Goal: Find specific page/section: Find specific page/section

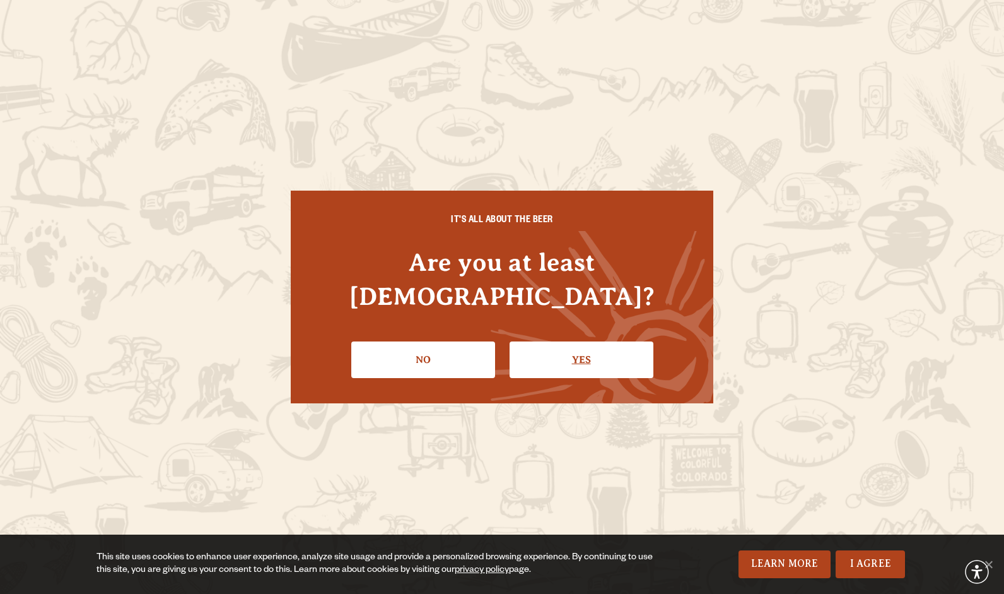
click at [606, 341] on link "Yes" at bounding box center [582, 359] width 144 height 37
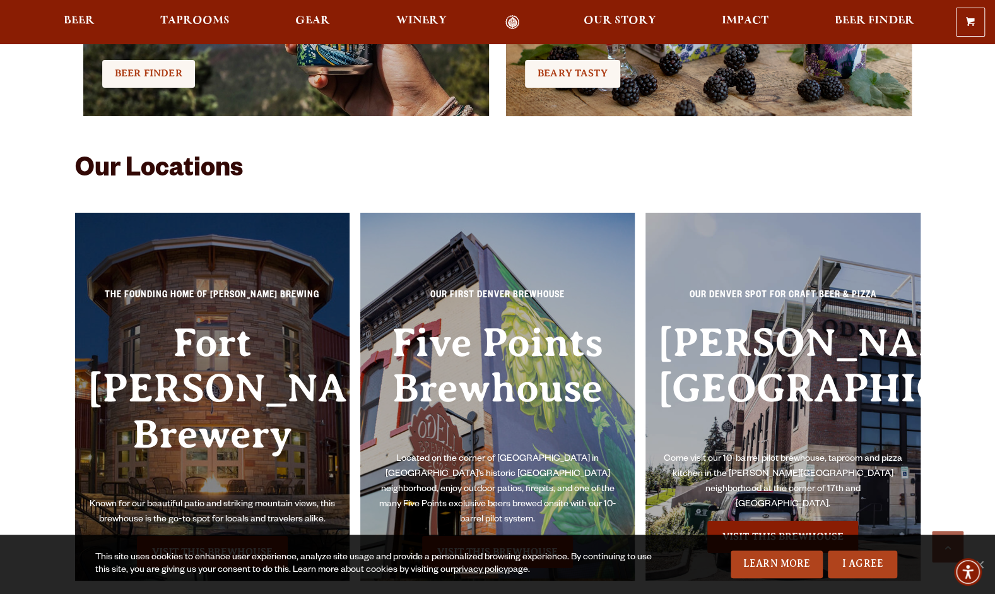
scroll to position [2620, 0]
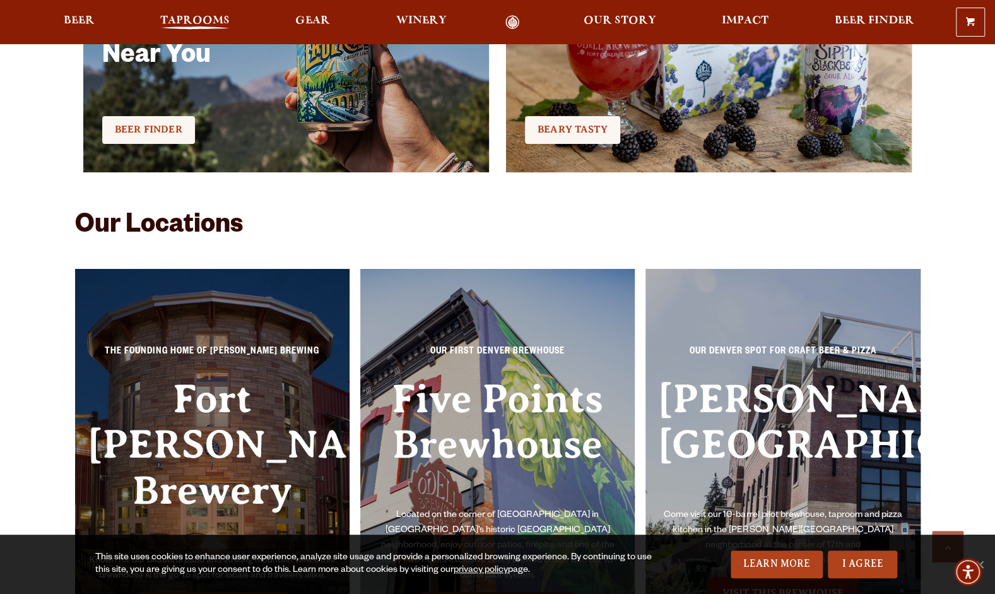
click at [200, 20] on span "Taprooms" at bounding box center [194, 21] width 69 height 10
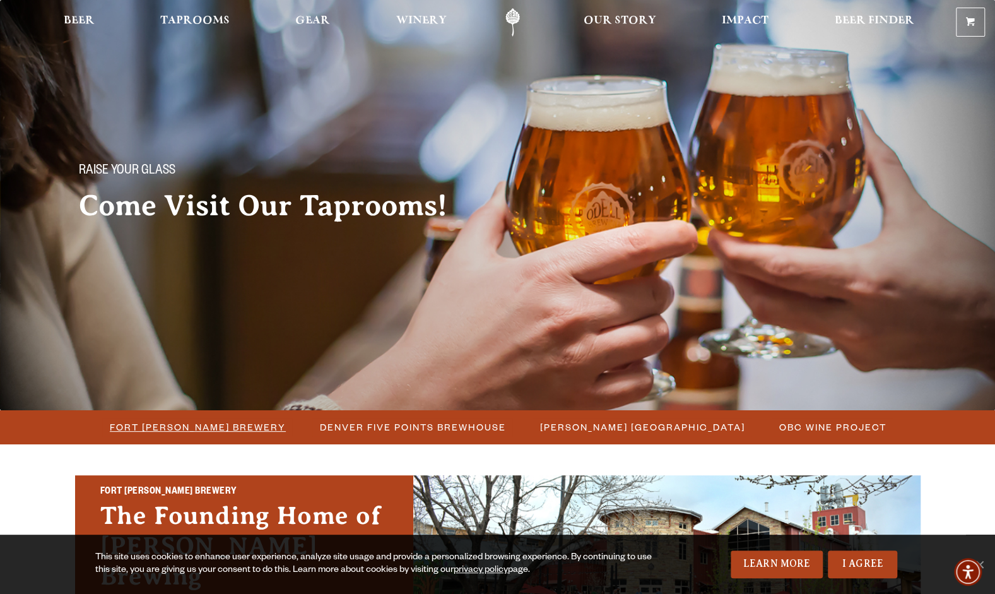
click at [206, 424] on span "Fort [PERSON_NAME] Brewery" at bounding box center [198, 427] width 176 height 18
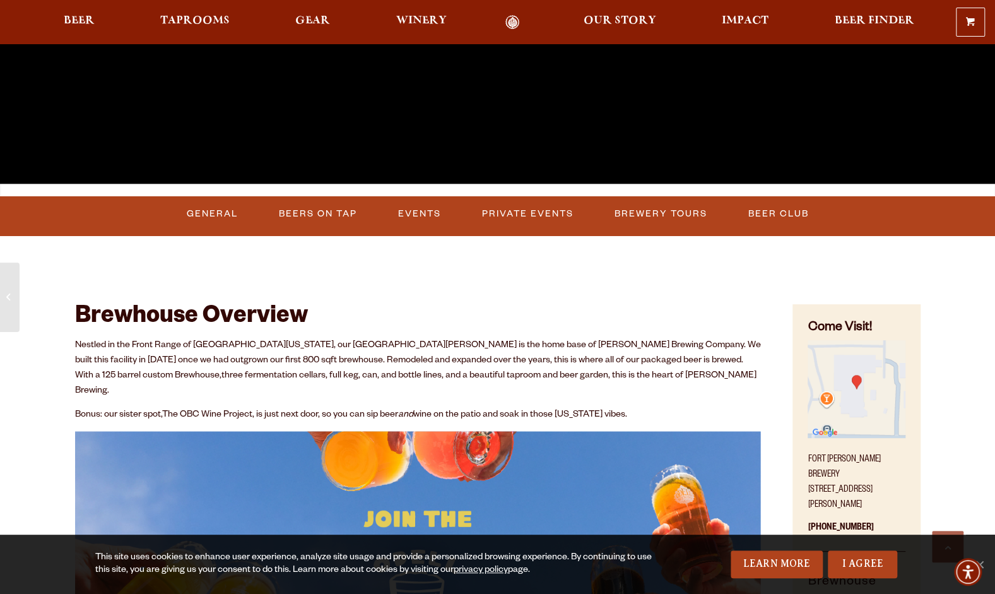
scroll to position [442, 0]
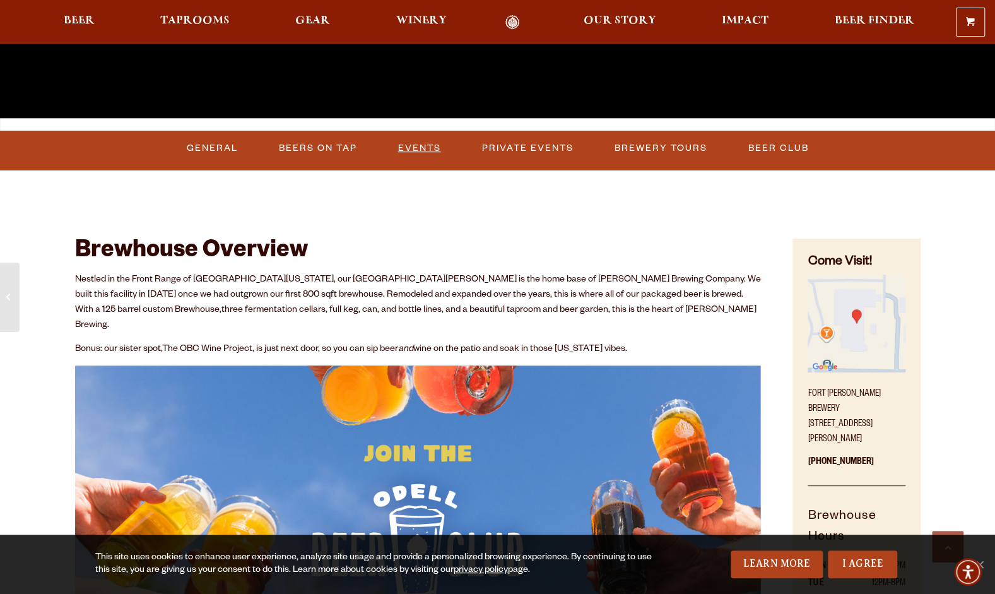
click at [427, 145] on link "Events" at bounding box center [419, 148] width 53 height 29
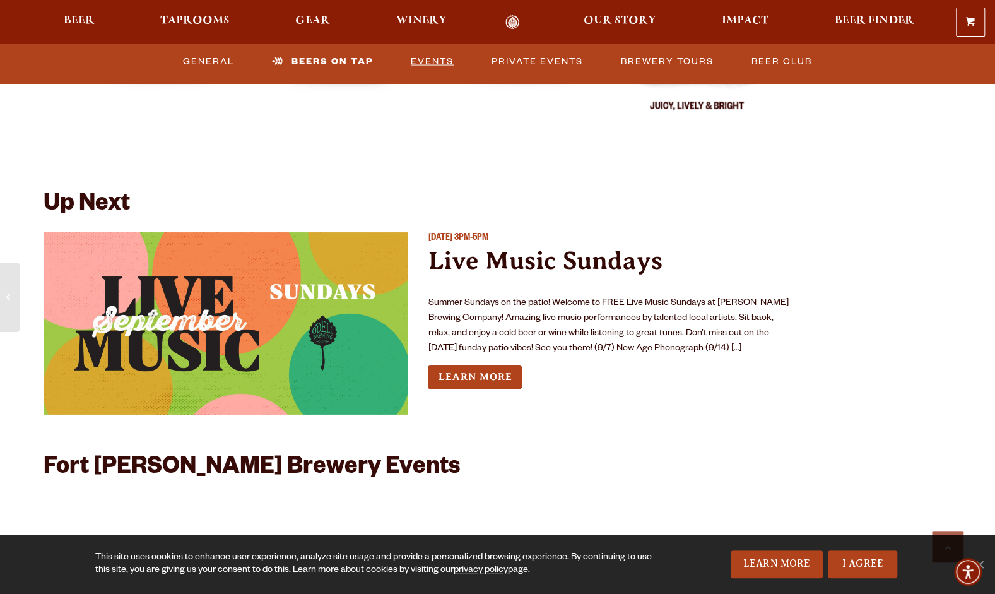
scroll to position [4550, 0]
